Goal: Check status: Check status

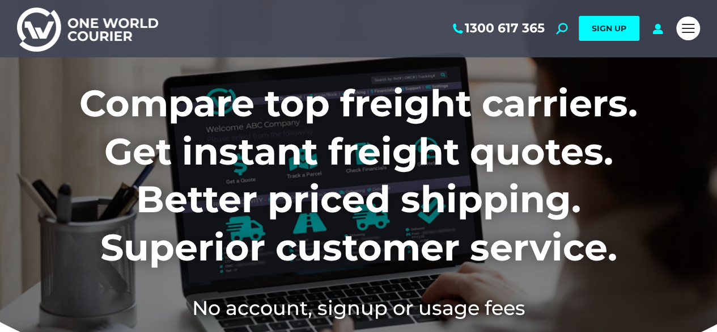
click at [675, 28] on div "1300 617 365 Search: *** SIGN UP Search: ***" at bounding box center [358, 28] width 717 height 57
click at [654, 33] on icon at bounding box center [658, 28] width 14 height 11
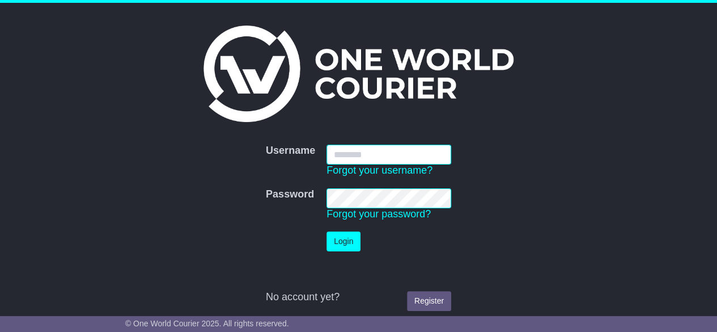
type input "**********"
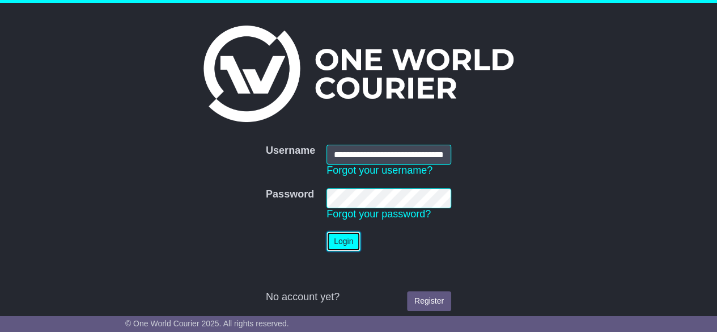
click at [333, 233] on button "Login" at bounding box center [343, 241] width 34 height 20
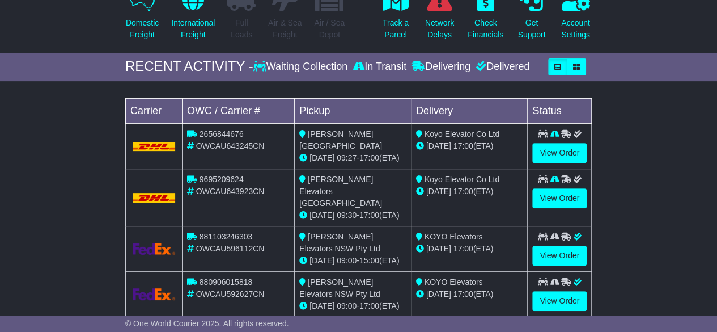
scroll to position [170, 0]
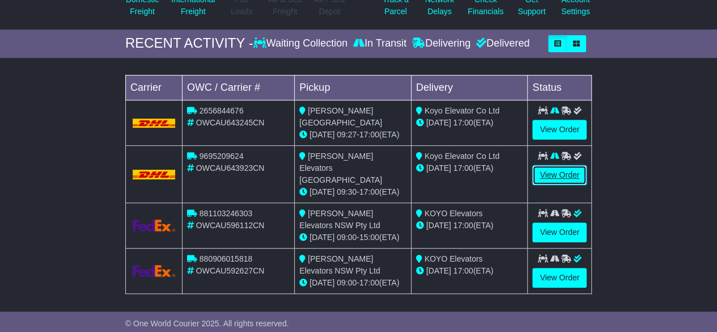
click at [578, 167] on link "View Order" at bounding box center [559, 175] width 54 height 20
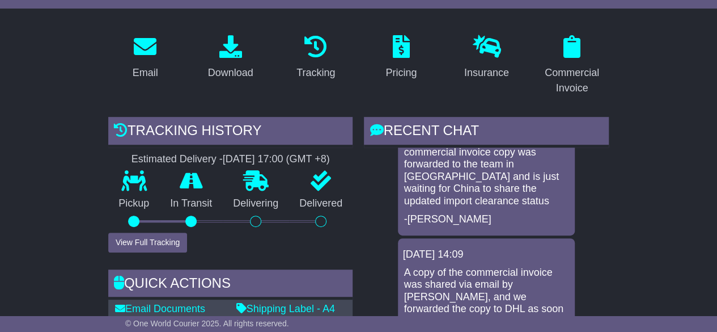
scroll to position [227, 0]
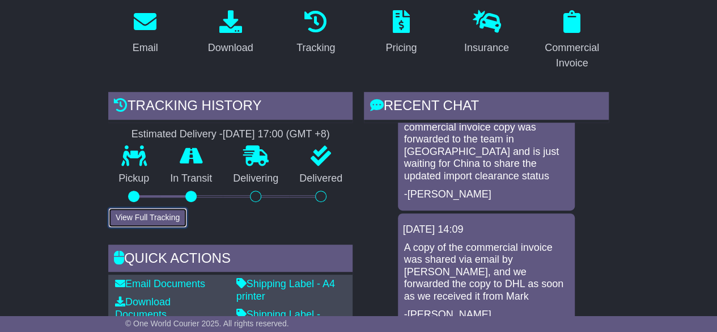
click at [155, 207] on button "View Full Tracking" at bounding box center [147, 217] width 79 height 20
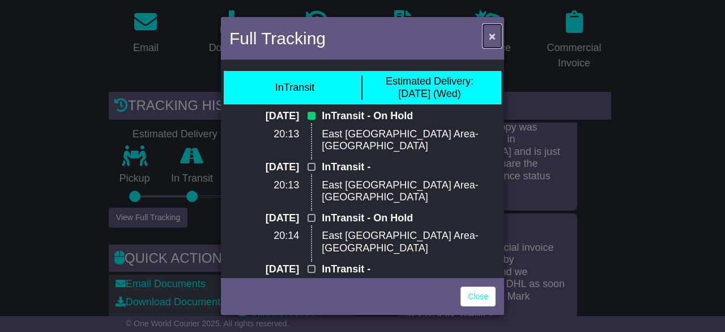
click at [493, 36] on span "×" at bounding box center [492, 35] width 7 height 13
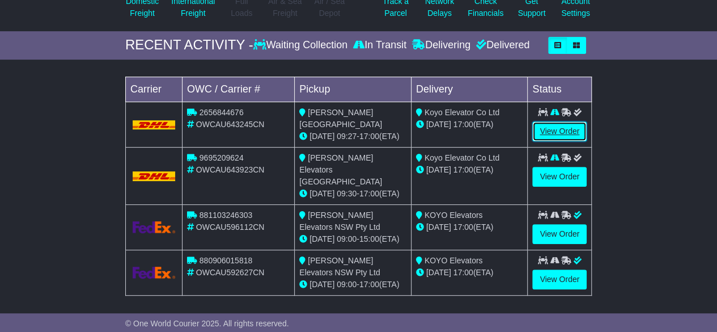
click at [568, 126] on link "View Order" at bounding box center [559, 131] width 54 height 20
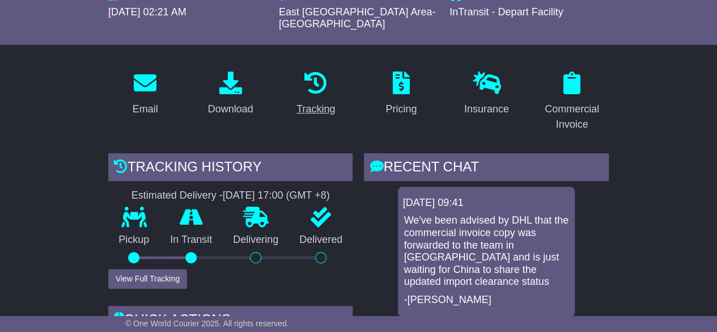
scroll to position [170, 0]
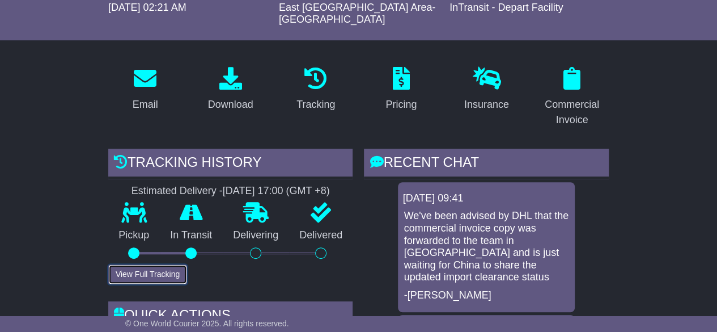
click at [158, 264] on button "View Full Tracking" at bounding box center [147, 274] width 79 height 20
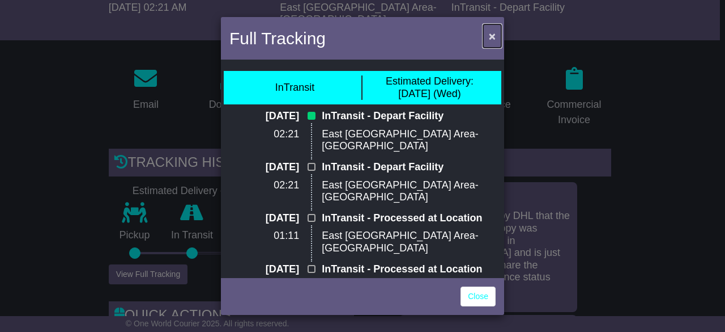
click at [491, 33] on span "×" at bounding box center [492, 35] width 7 height 13
